Goal: Complete application form

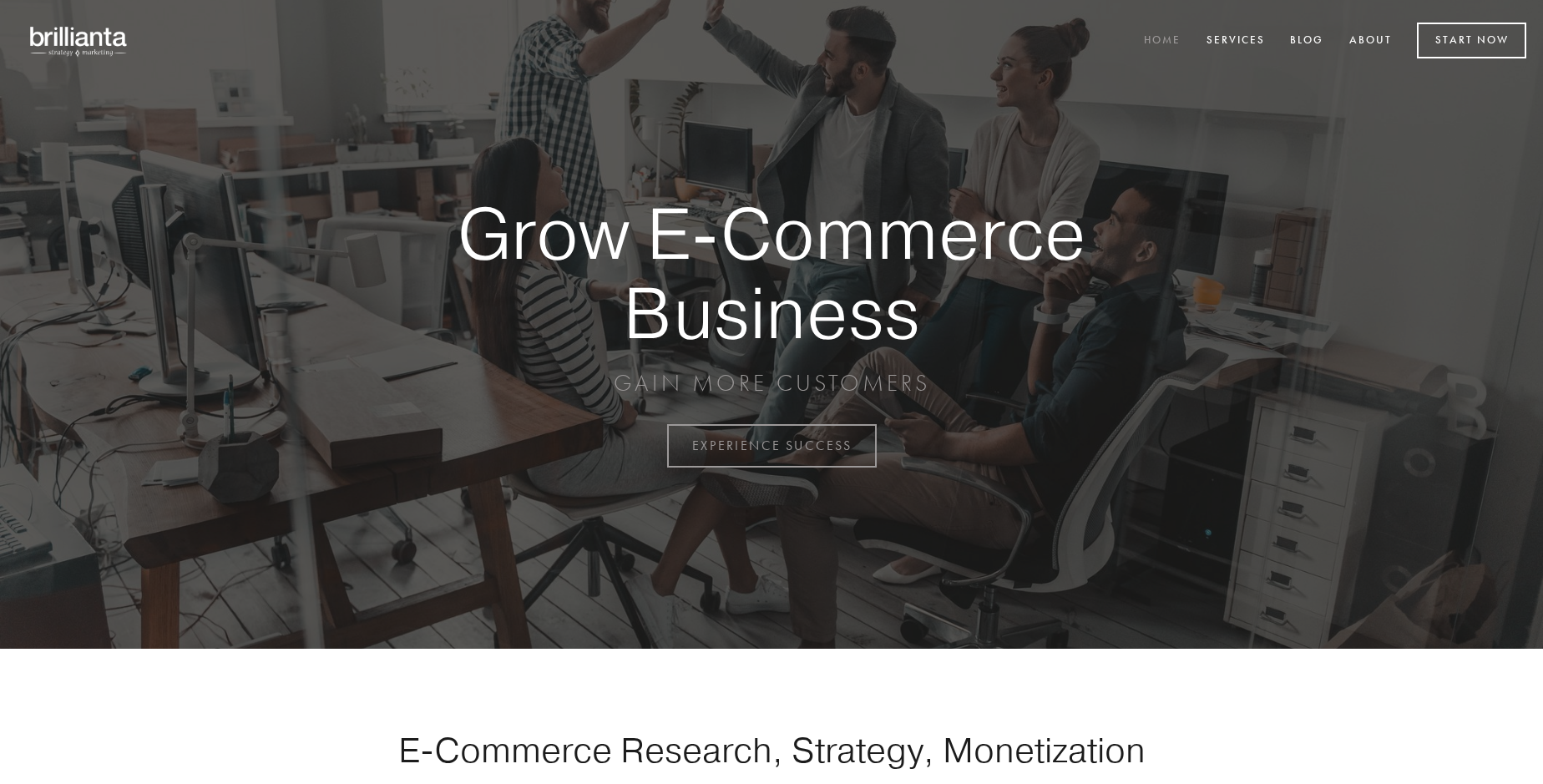
scroll to position [4375, 0]
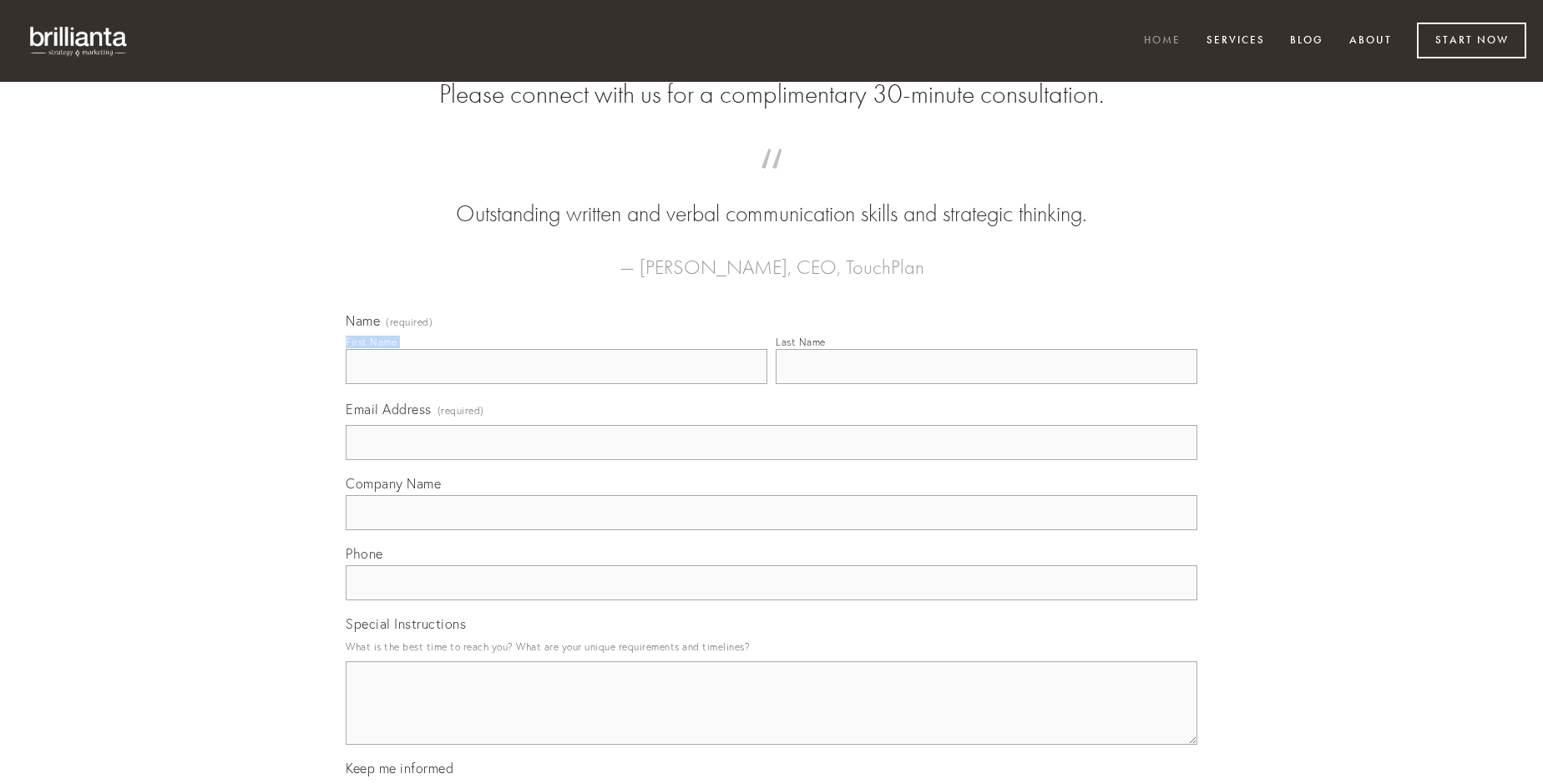
type input "[PERSON_NAME]"
click at [986, 384] on input "Last Name" at bounding box center [986, 366] width 422 height 35
type input "[PERSON_NAME]"
click at [772, 460] on input "Email Address (required)" at bounding box center [772, 442] width 852 height 35
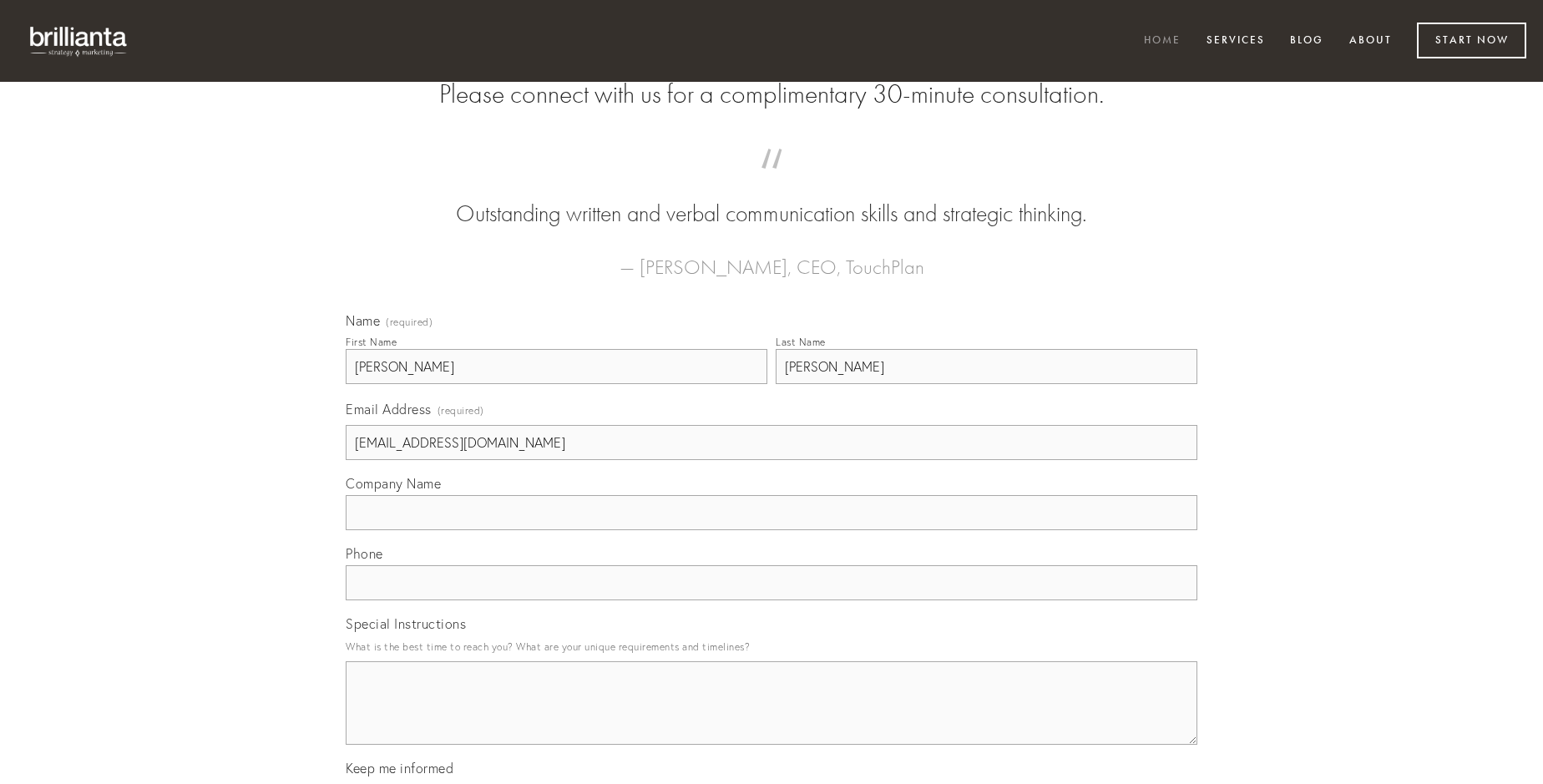
type input "[EMAIL_ADDRESS][DOMAIN_NAME]"
click at [772, 530] on input "Company Name" at bounding box center [772, 512] width 852 height 35
type input "absque"
click at [772, 600] on input "text" at bounding box center [772, 582] width 852 height 35
click at [772, 717] on textarea "Special Instructions" at bounding box center [772, 703] width 852 height 83
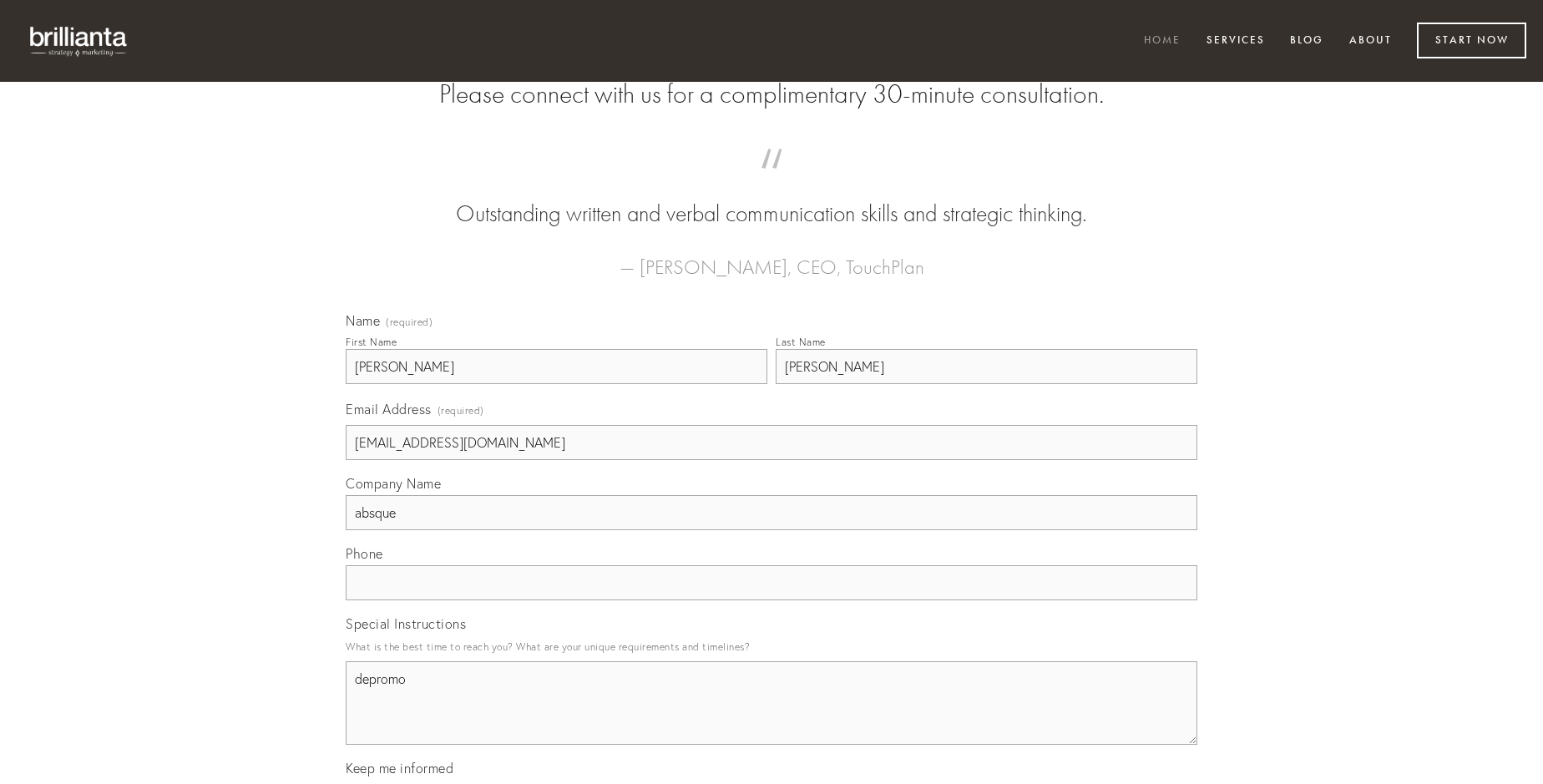
type textarea "depromo"
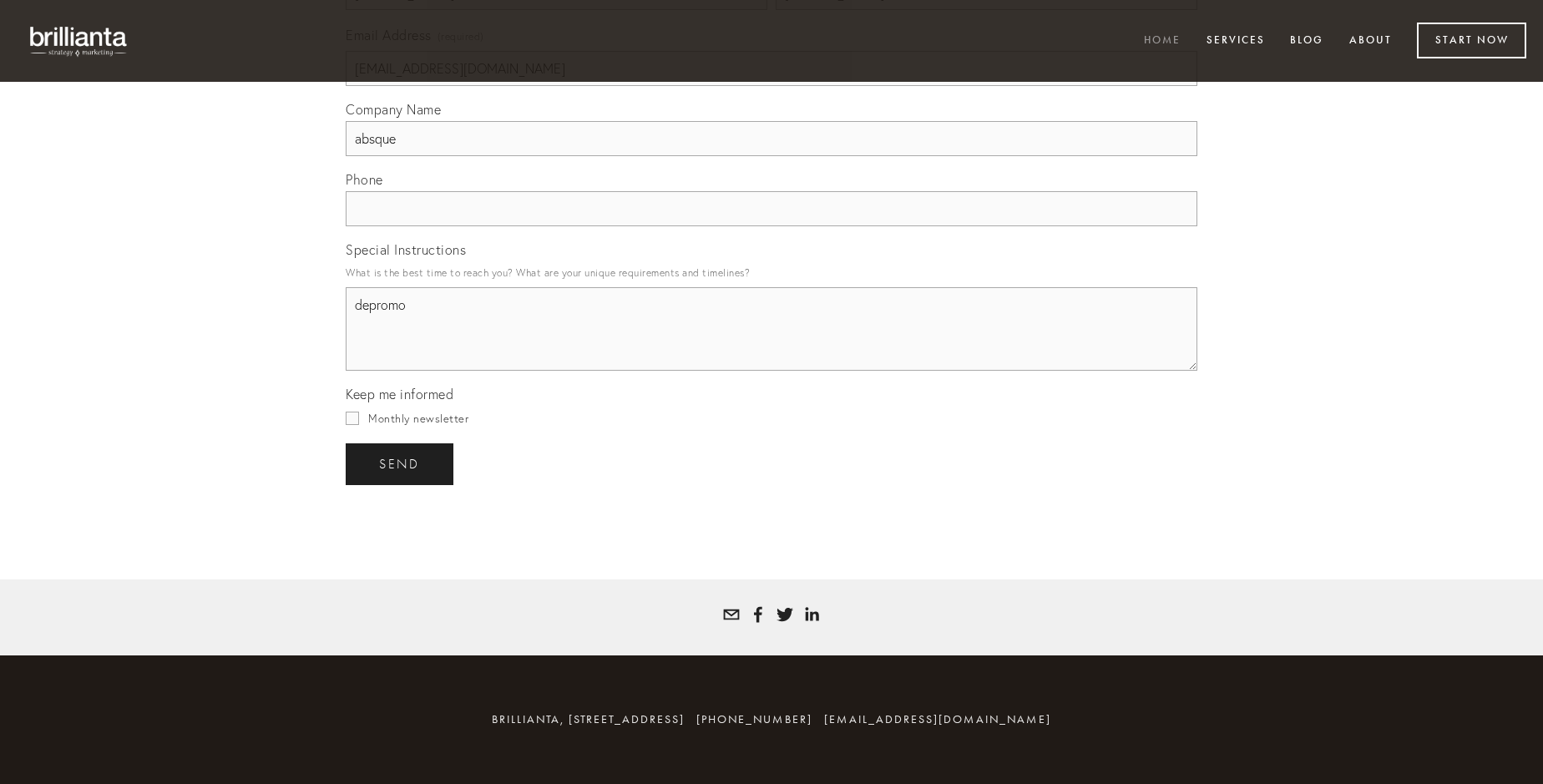
click at [401, 463] on span "send" at bounding box center [399, 463] width 41 height 15
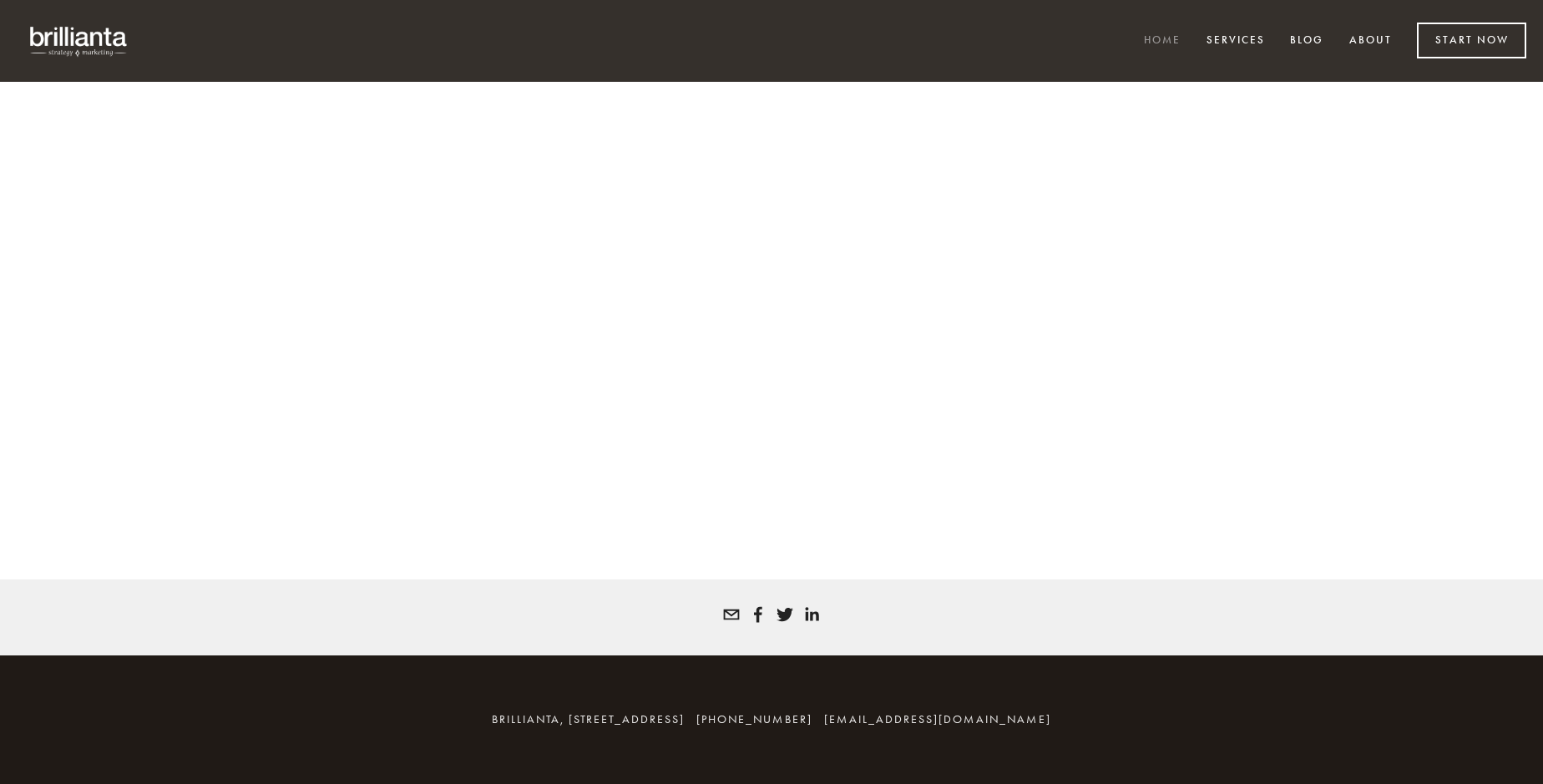
scroll to position [4352, 0]
